Goal: Task Accomplishment & Management: Use online tool/utility

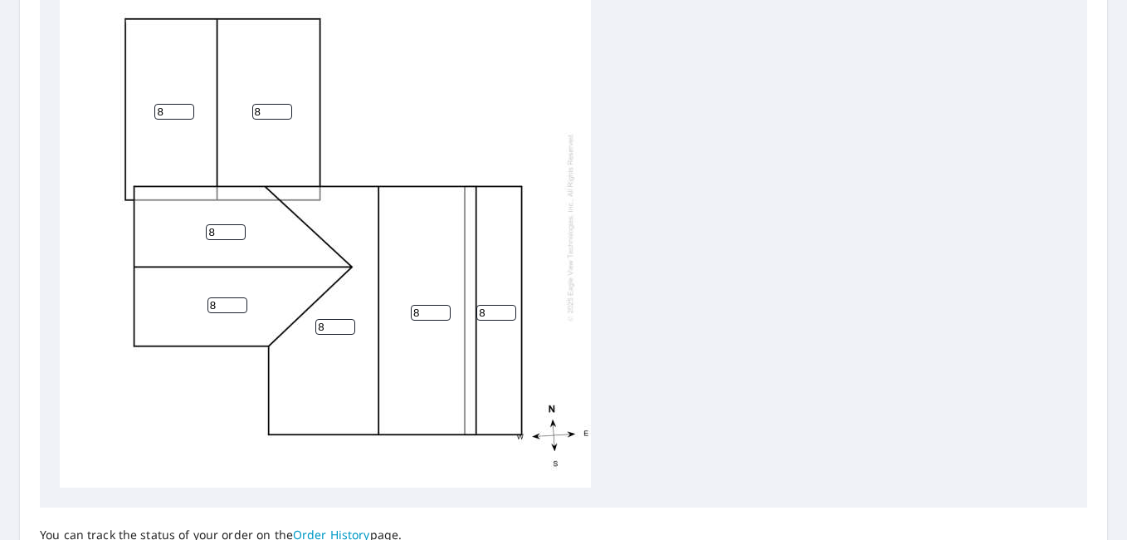
scroll to position [774, 0]
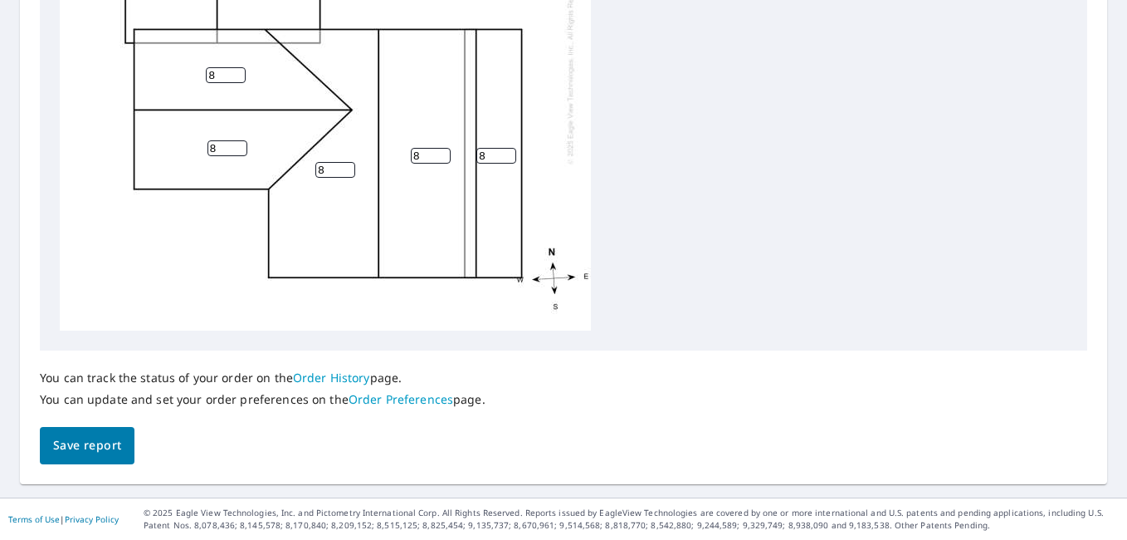
click at [104, 443] on span "Save report" at bounding box center [87, 445] width 68 height 21
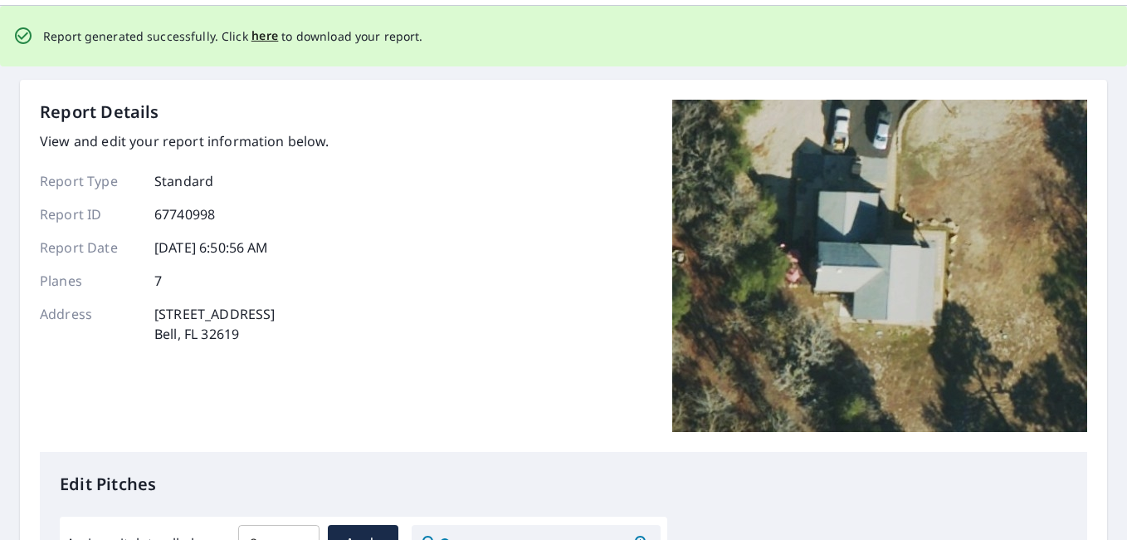
scroll to position [0, 0]
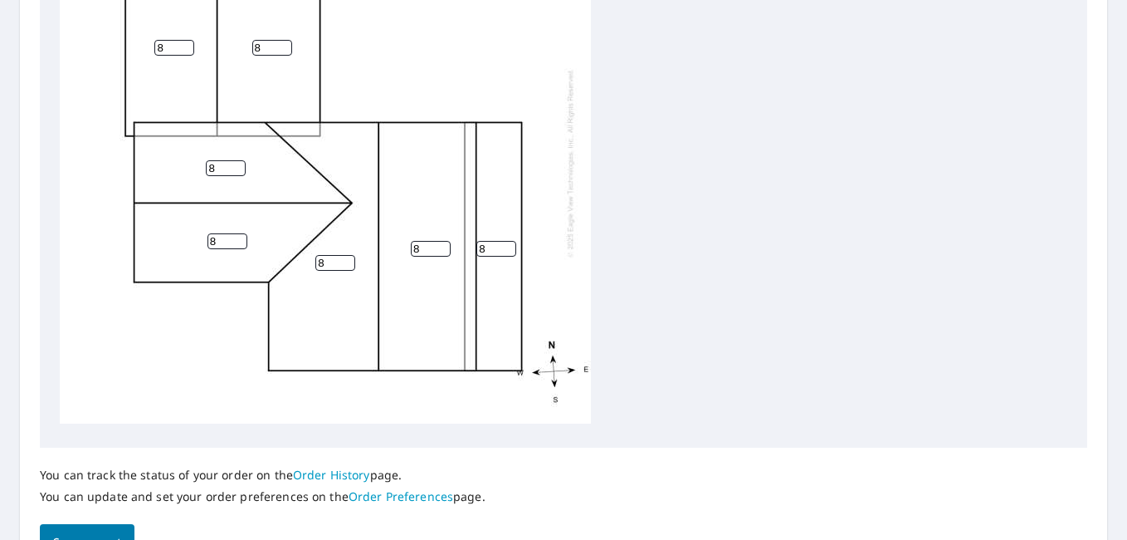
scroll to position [774, 0]
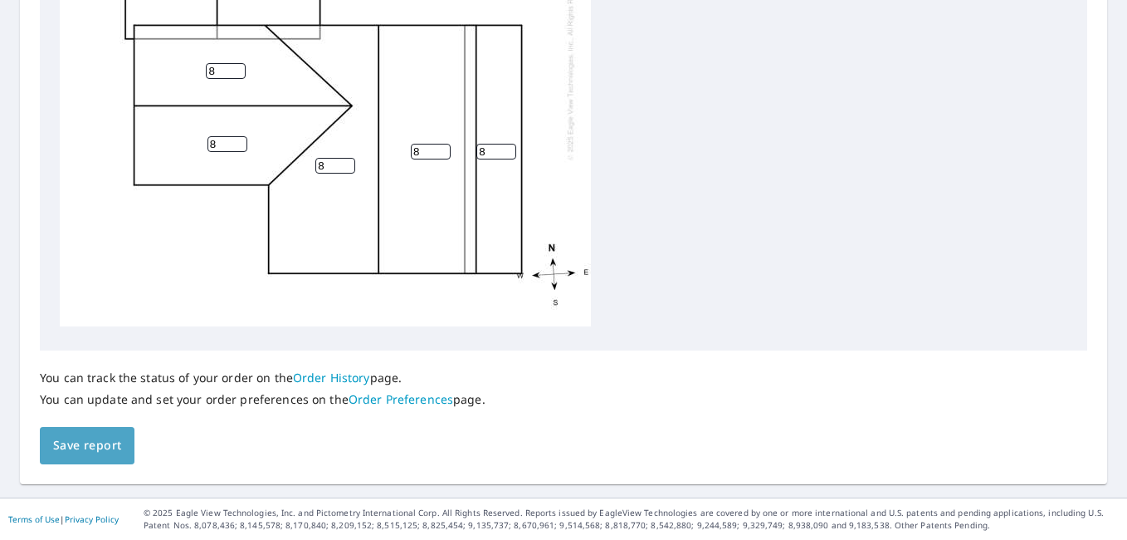
click at [90, 459] on button "Save report" at bounding box center [87, 445] width 95 height 37
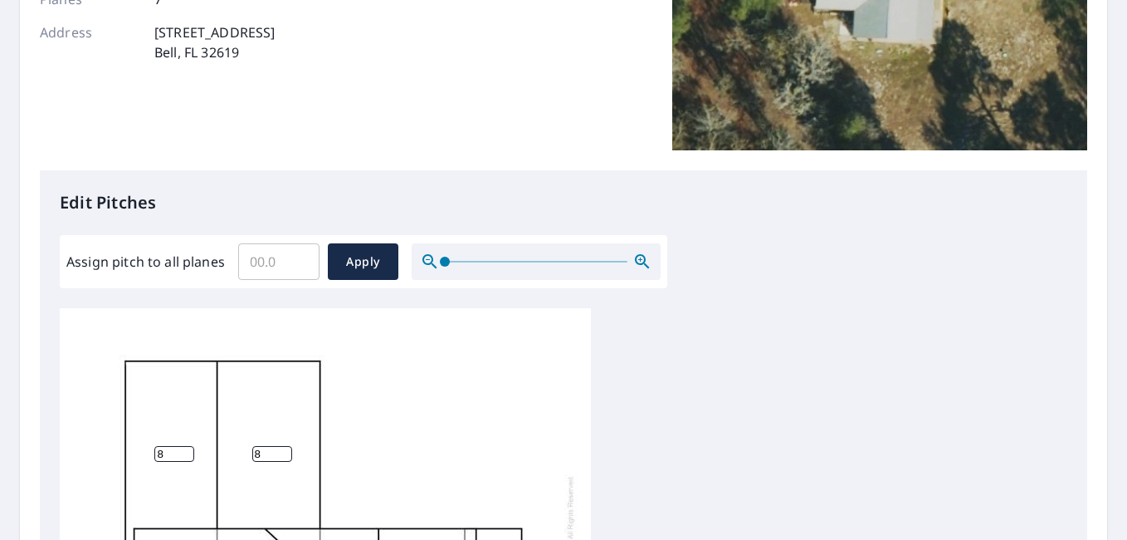
scroll to position [0, 0]
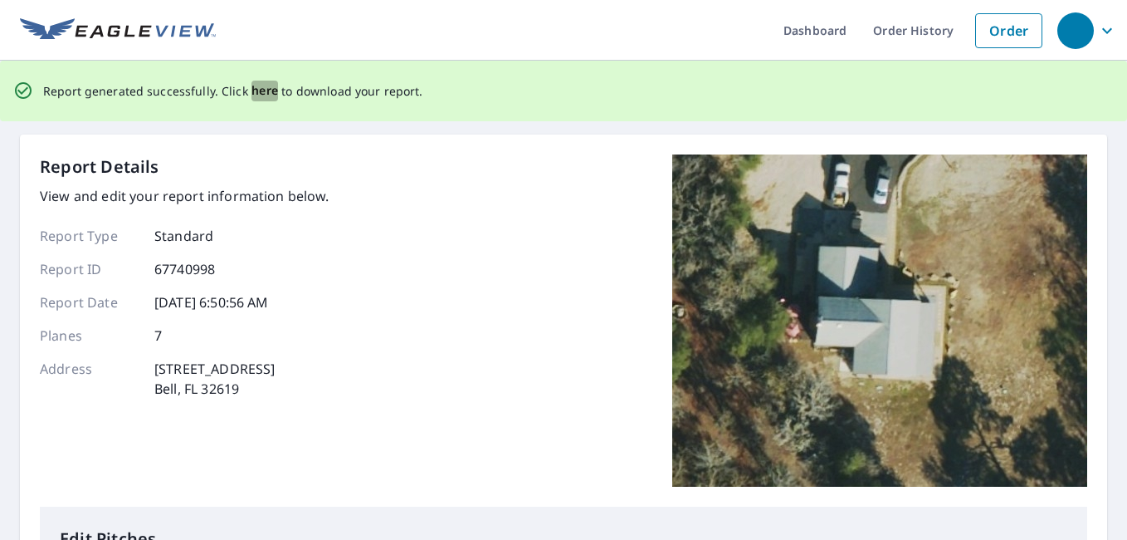
click at [265, 87] on span "here" at bounding box center [264, 91] width 27 height 21
